Goal: Task Accomplishment & Management: Use online tool/utility

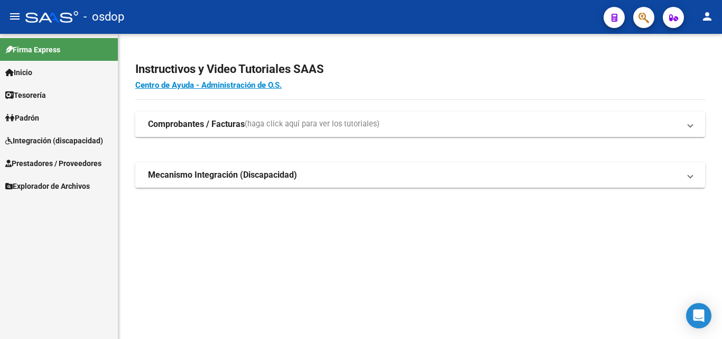
click at [40, 136] on span "Integración (discapacidad)" at bounding box center [54, 141] width 98 height 12
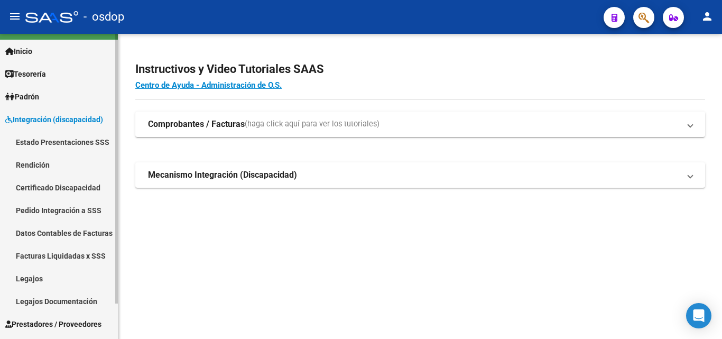
scroll to position [40, 0]
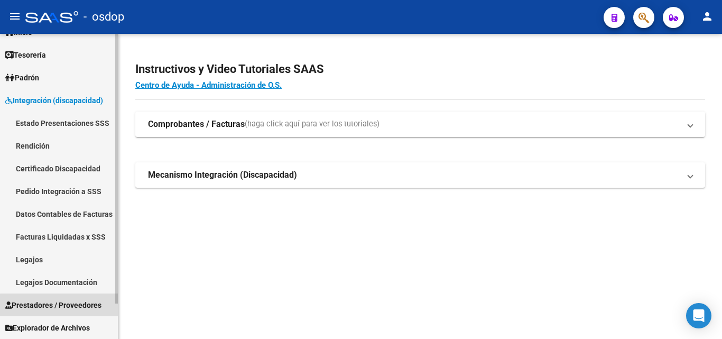
click at [83, 307] on span "Prestadores / Proveedores" at bounding box center [53, 305] width 96 height 12
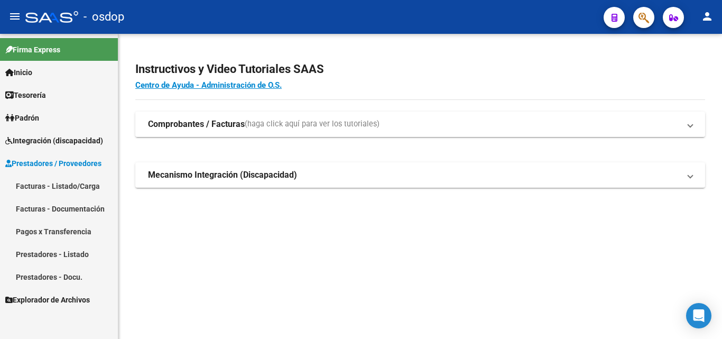
scroll to position [0, 0]
click at [66, 184] on link "Facturas - Listado/Carga" at bounding box center [59, 185] width 118 height 23
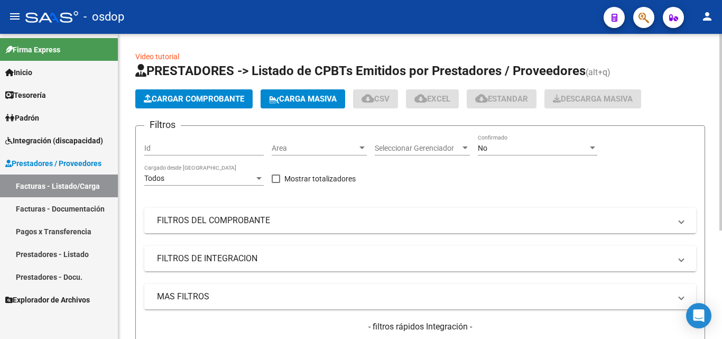
click at [206, 90] on button "Cargar Comprobante" at bounding box center [193, 98] width 117 height 19
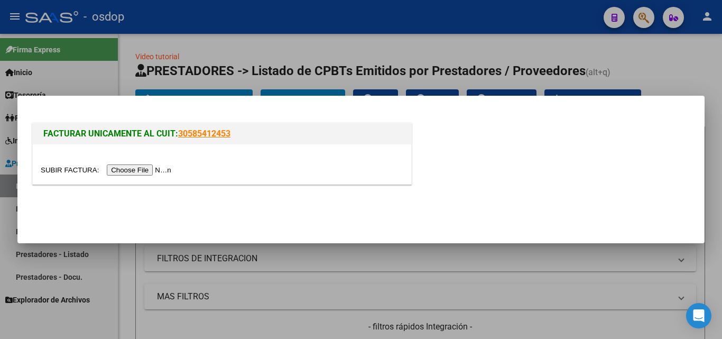
click at [168, 166] on input "file" at bounding box center [108, 169] width 134 height 11
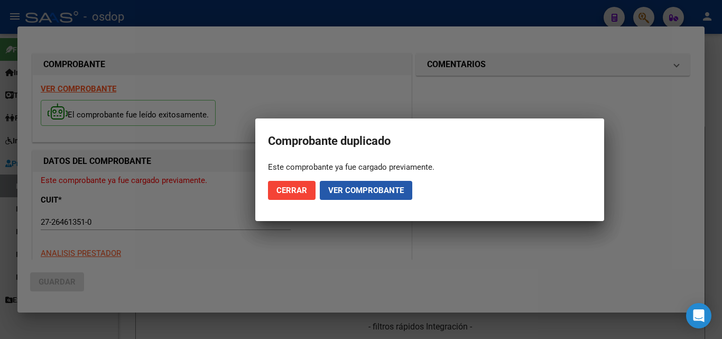
click at [347, 193] on span "Ver comprobante" at bounding box center [366, 190] width 76 height 10
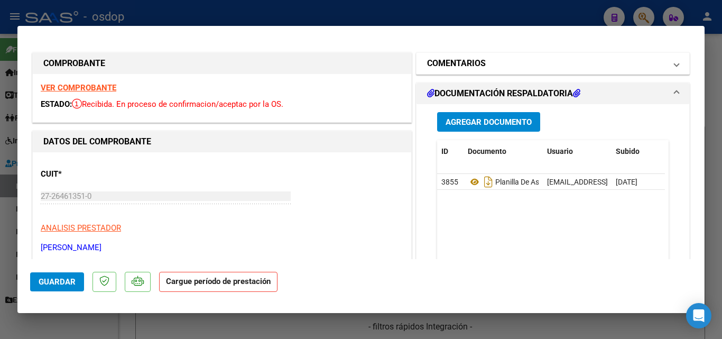
click at [674, 63] on span at bounding box center [676, 63] width 4 height 13
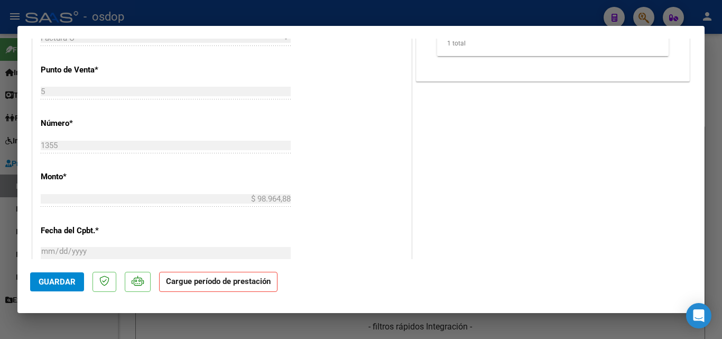
scroll to position [344, 0]
